Goal: Register for event/course

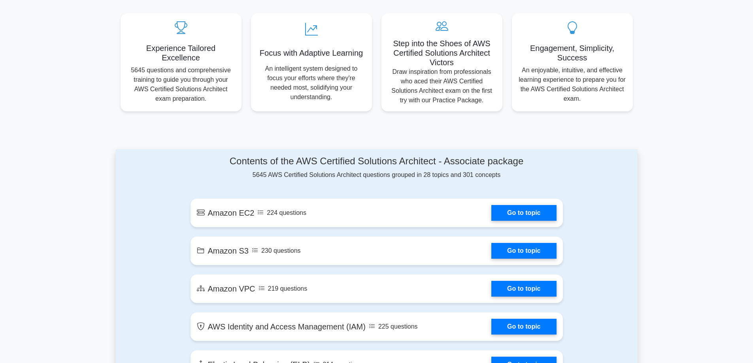
scroll to position [395, 0]
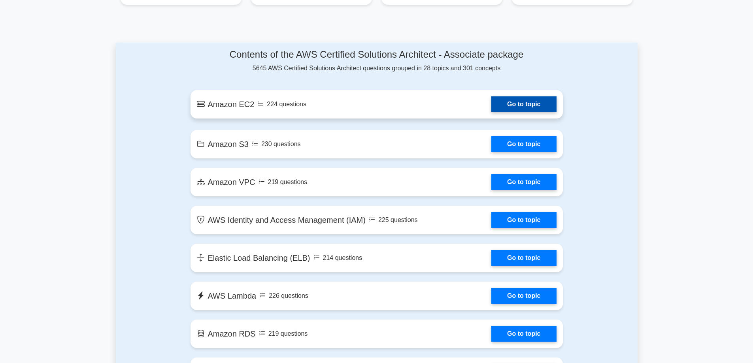
click at [491, 106] on link "Go to topic" at bounding box center [523, 104] width 65 height 16
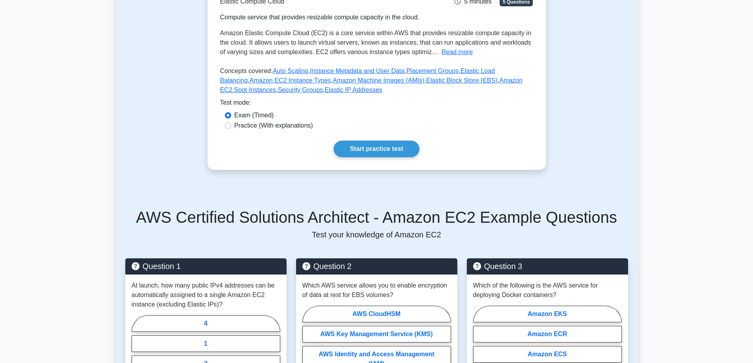
scroll to position [40, 0]
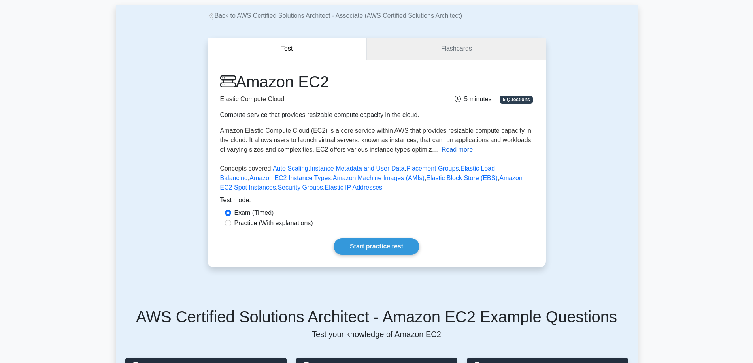
click at [460, 151] on button "Read more" at bounding box center [456, 149] width 31 height 9
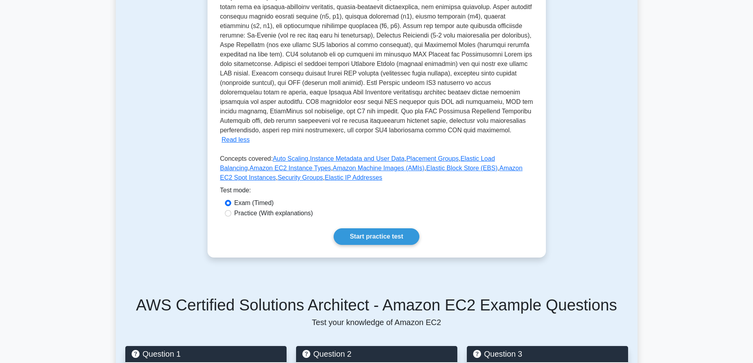
scroll to position [198, 0]
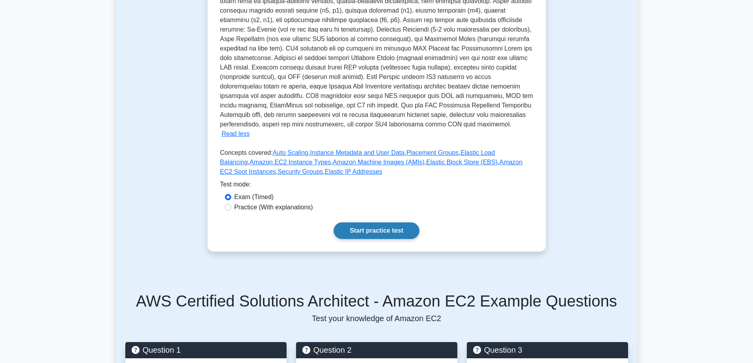
click at [381, 223] on link "Start practice test" at bounding box center [377, 231] width 86 height 17
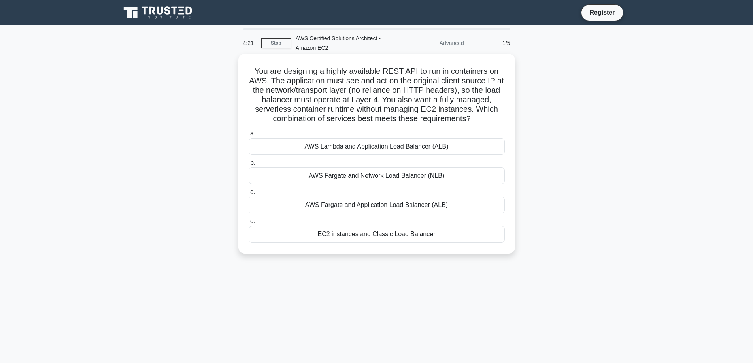
drag, startPoint x: 251, startPoint y: 68, endPoint x: 501, endPoint y: 118, distance: 255.4
click at [501, 118] on h5 "You are designing a highly available REST API to run in containers on AWS. The …" at bounding box center [377, 95] width 258 height 58
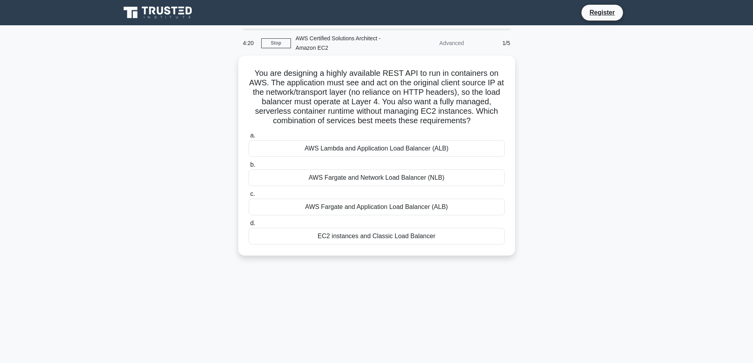
copy h5 "You are designing a highly available REST API to run in containers on AWS. The …"
click at [604, 181] on div "You are designing a highly available REST API to run in containers on AWS. The …" at bounding box center [377, 160] width 522 height 209
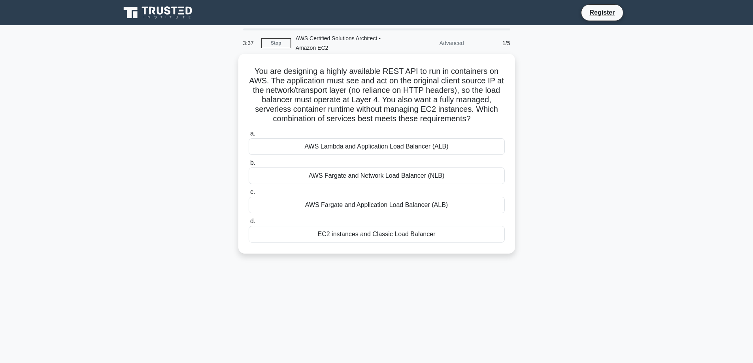
click at [409, 147] on div "AWS Lambda and Application Load Balancer (ALB)" at bounding box center [377, 146] width 256 height 17
click at [249, 136] on input "a. AWS Lambda and Application Load Balancer (ALB)" at bounding box center [249, 133] width 0 height 5
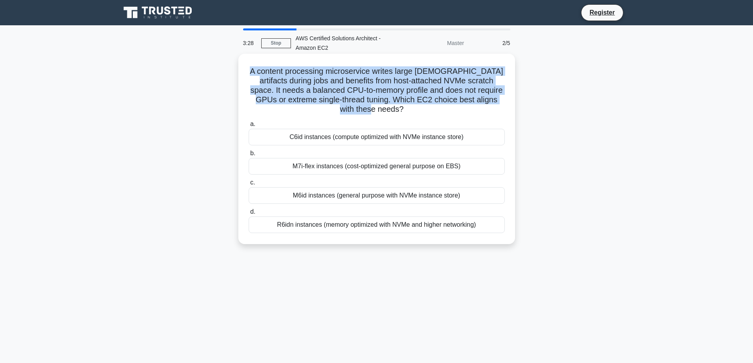
drag, startPoint x: 256, startPoint y: 70, endPoint x: 399, endPoint y: 113, distance: 149.5
click at [399, 113] on h5 "A content processing microservice writes large temporary artifacts during jobs …" at bounding box center [377, 90] width 258 height 48
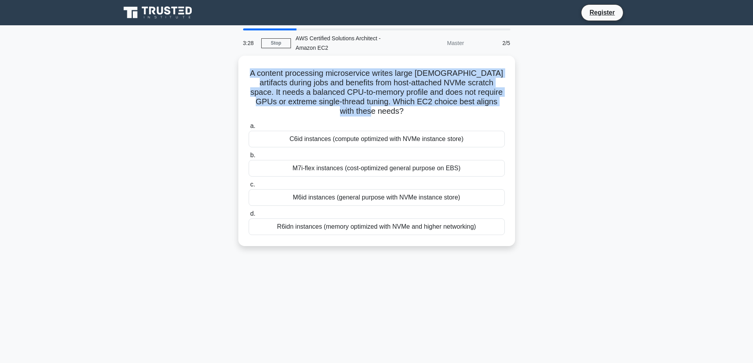
copy h5 "A content processing microservice writes large temporary artifacts during jobs …"
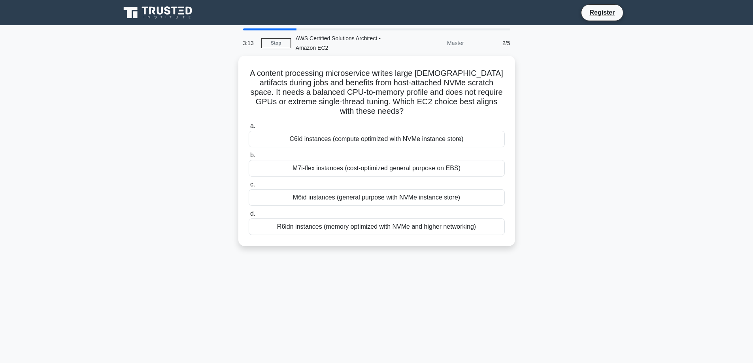
click at [555, 183] on div "A content processing microservice writes large temporary artifacts during jobs …" at bounding box center [377, 156] width 522 height 200
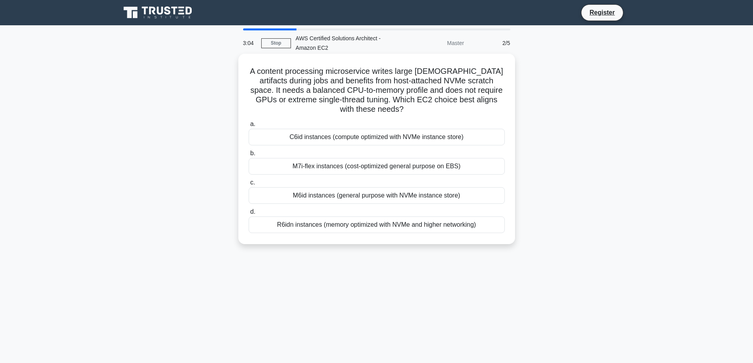
click at [421, 194] on div "M6id instances (general purpose with NVMe instance store)" at bounding box center [377, 195] width 256 height 17
click at [249, 185] on input "c. M6id instances (general purpose with NVMe instance store)" at bounding box center [249, 182] width 0 height 5
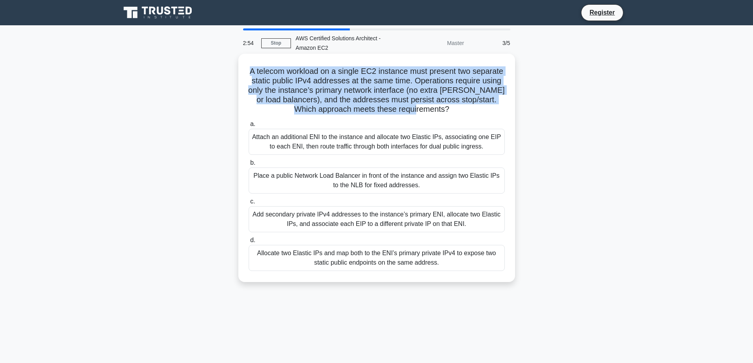
drag, startPoint x: 249, startPoint y: 68, endPoint x: 475, endPoint y: 115, distance: 231.6
click at [475, 115] on div "A telecom workload on a single EC2 instance must present two separate static pu…" at bounding box center [376, 168] width 270 height 222
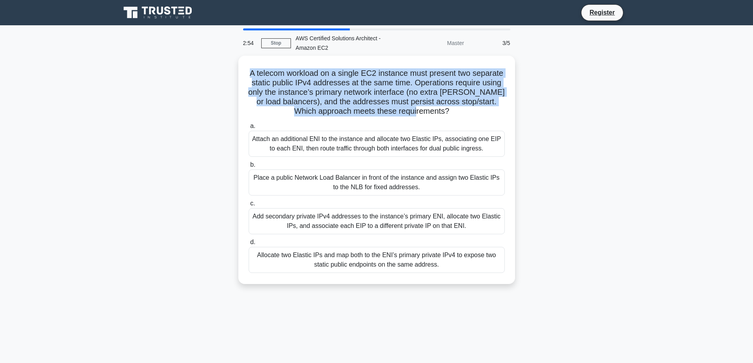
copy h5 "A telecom workload on a single EC2 instance must present two separate static pu…"
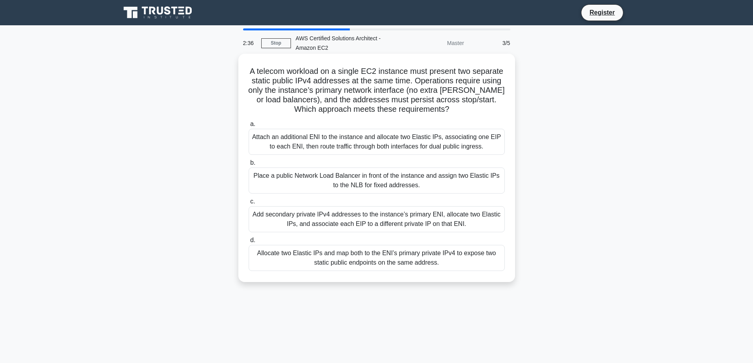
click at [444, 140] on div "Attach an additional ENI to the instance and allocate two Elastic IPs, associat…" at bounding box center [377, 142] width 256 height 26
click at [249, 127] on input "a. Attach an additional ENI to the instance and allocate two Elastic IPs, assoc…" at bounding box center [249, 124] width 0 height 5
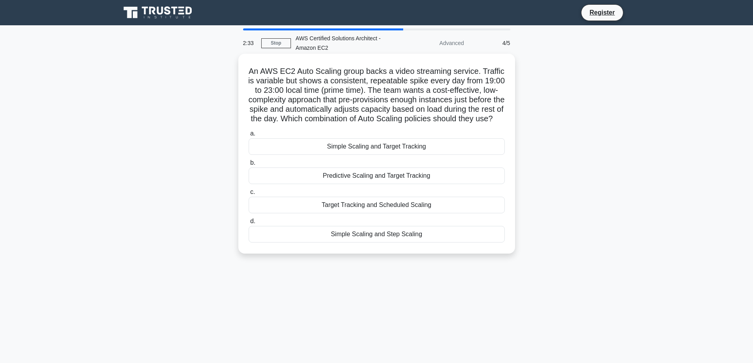
click at [426, 184] on div "Predictive Scaling and Target Tracking" at bounding box center [377, 176] width 256 height 17
click at [249, 166] on input "b. Predictive Scaling and Target Tracking" at bounding box center [249, 162] width 0 height 5
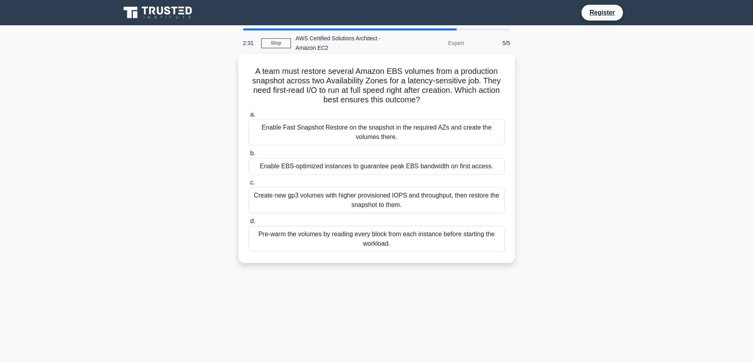
click at [428, 169] on div "Enable EBS-optimized instances to guarantee peak EBS bandwidth on first access." at bounding box center [377, 166] width 256 height 17
click at [249, 156] on input "b. Enable EBS-optimized instances to guarantee peak EBS bandwidth on first acce…" at bounding box center [249, 153] width 0 height 5
